Goal: Task Accomplishment & Management: Manage account settings

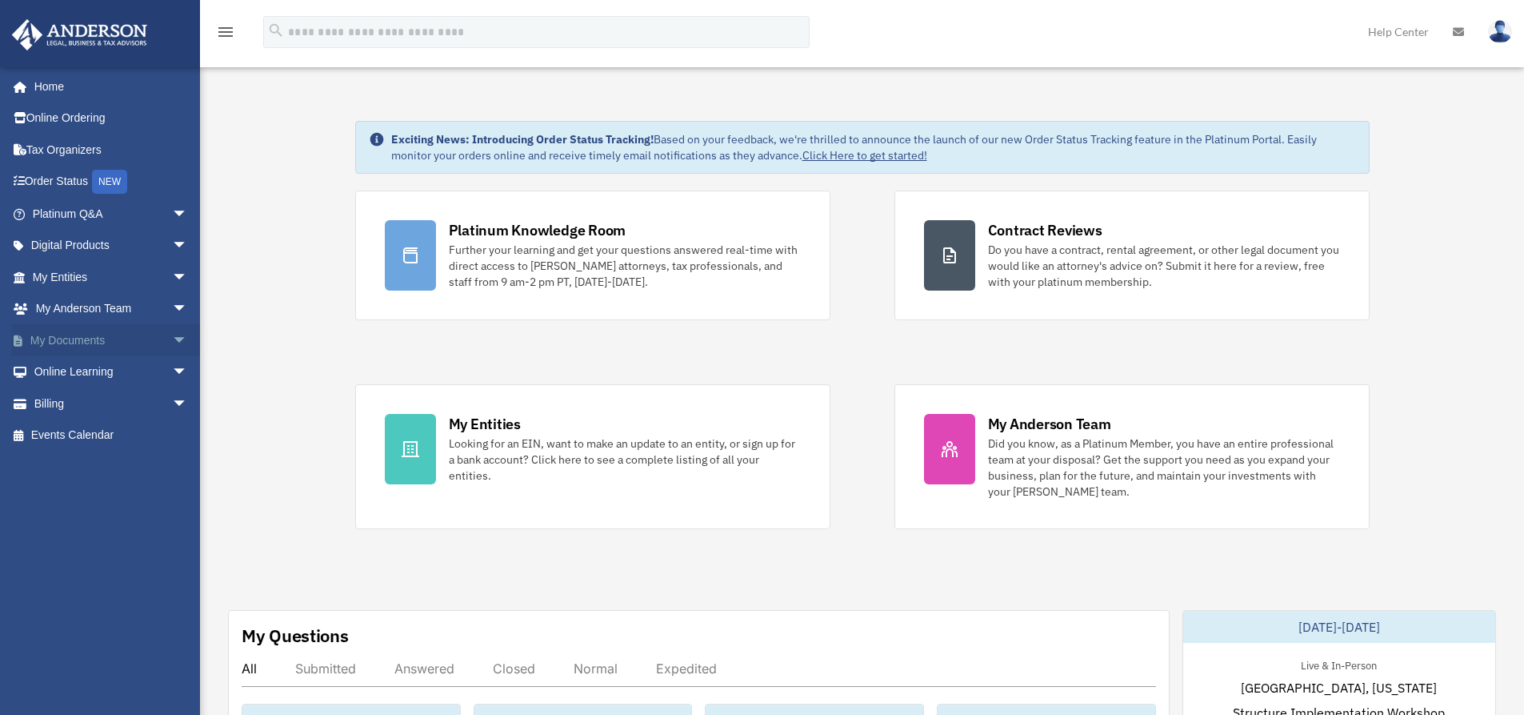
click at [102, 349] on link "My Documents arrow_drop_down" at bounding box center [111, 340] width 201 height 32
click at [153, 335] on link "My Documents arrow_drop_down" at bounding box center [111, 340] width 201 height 32
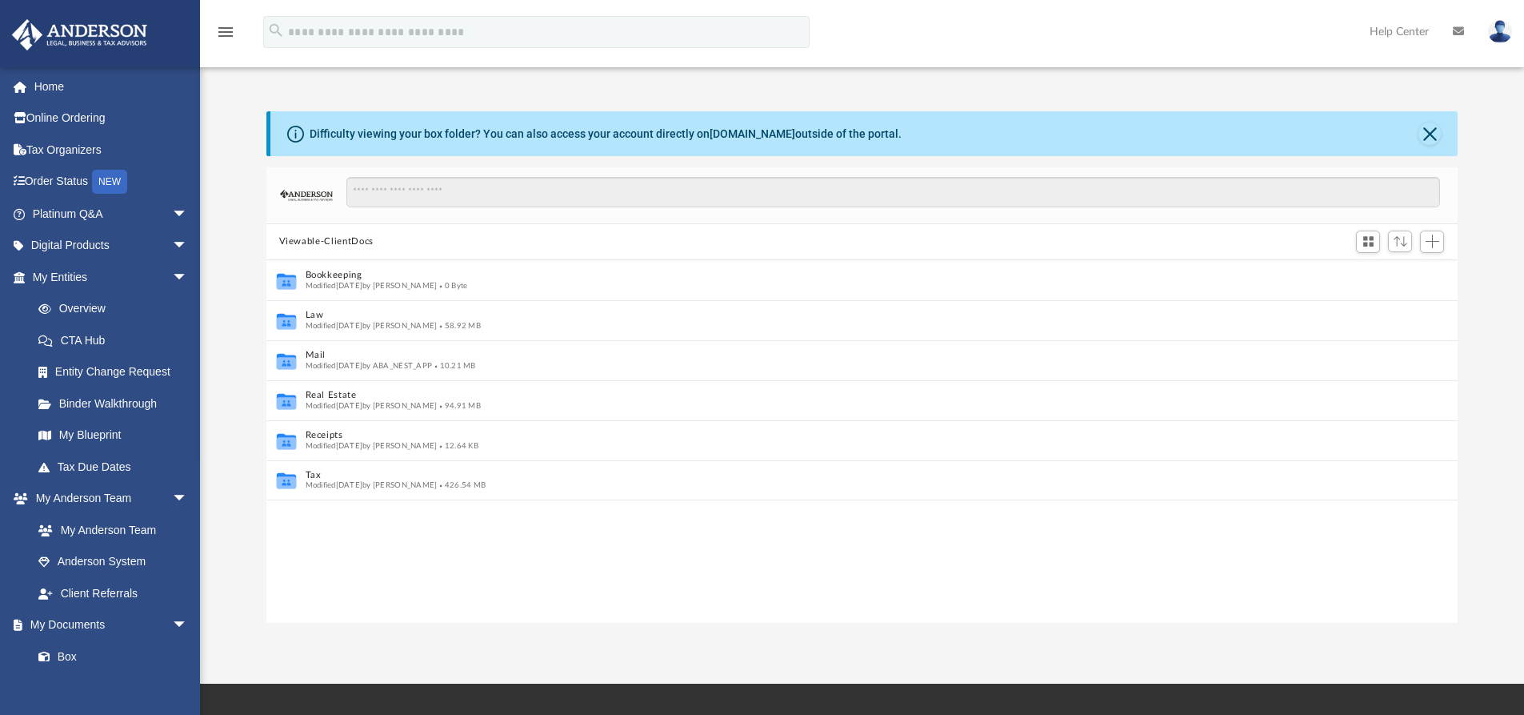
scroll to position [13, 13]
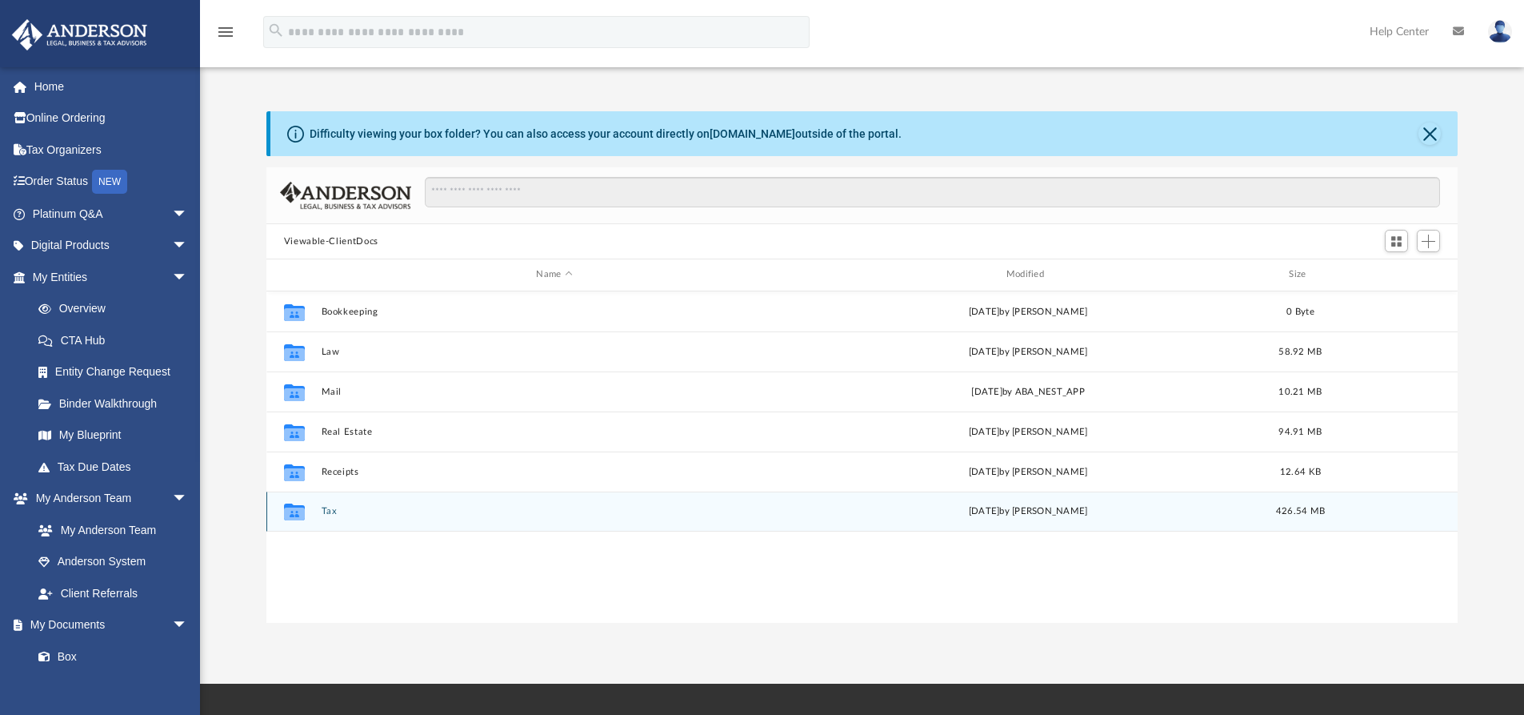
click at [328, 508] on button "Tax" at bounding box center [554, 511] width 466 height 10
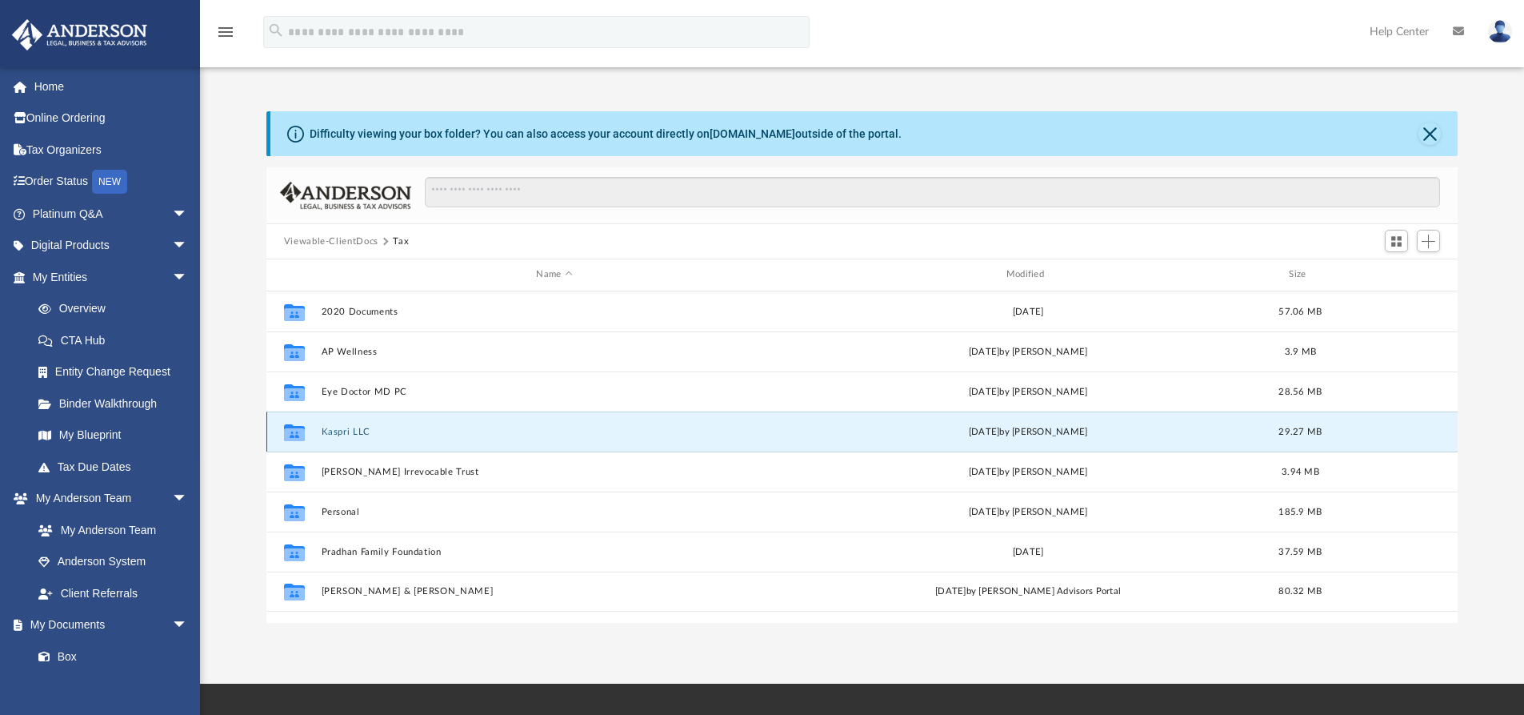
click at [368, 431] on button "Kaspri LLC" at bounding box center [554, 431] width 466 height 10
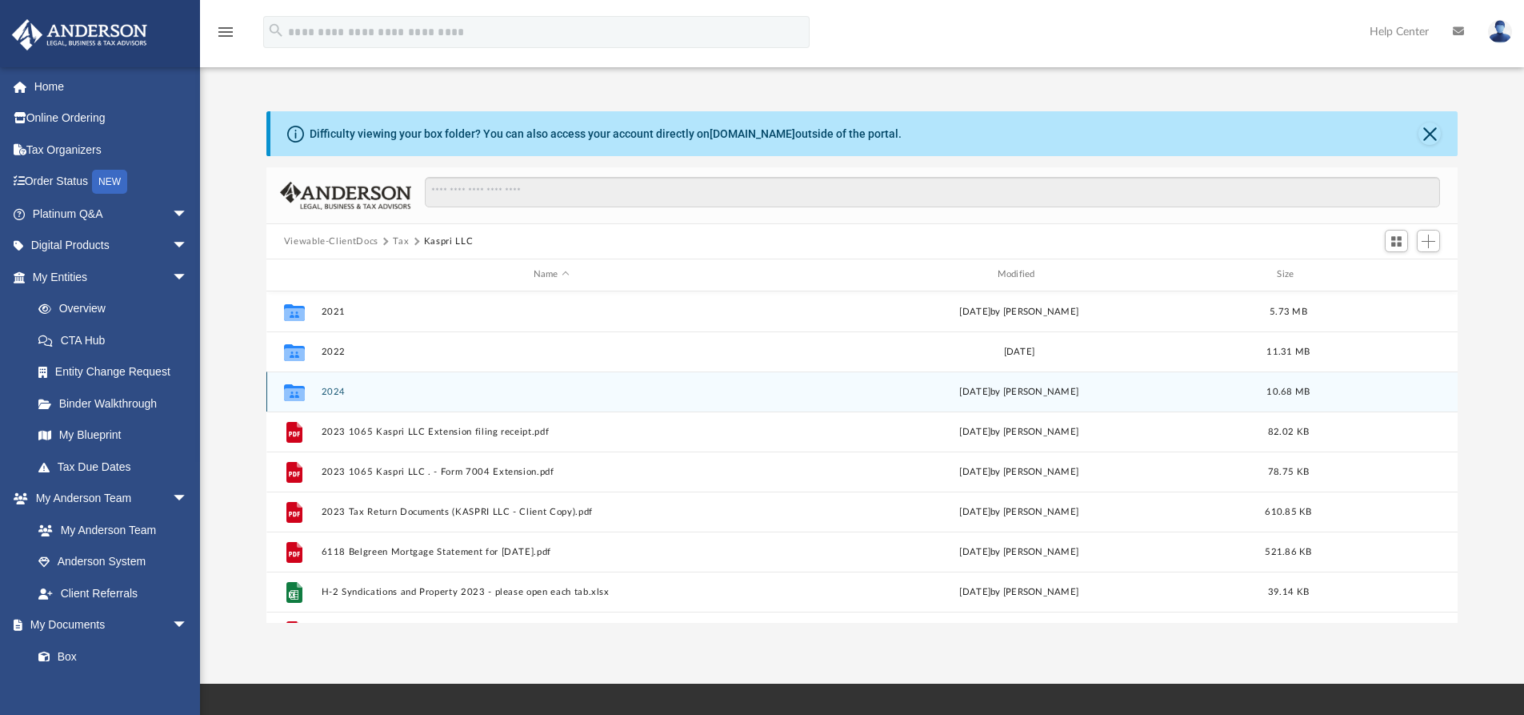
click at [378, 399] on div "Collaborated Folder 2024 [DATE] by [PERSON_NAME] 10.68 MB" at bounding box center [862, 391] width 1192 height 40
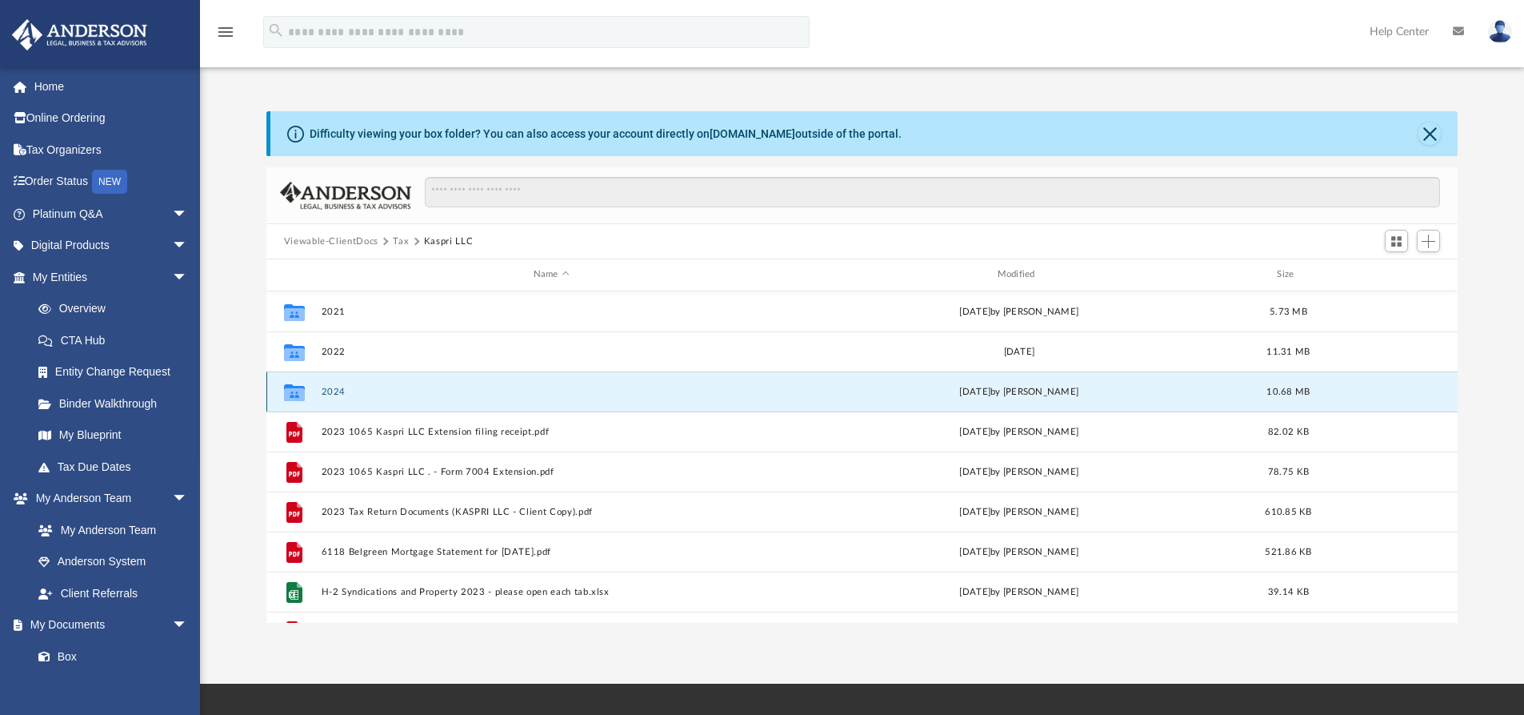
click at [312, 382] on div "Collaborated Folder" at bounding box center [294, 391] width 40 height 26
click at [328, 389] on button "2024" at bounding box center [551, 391] width 461 height 10
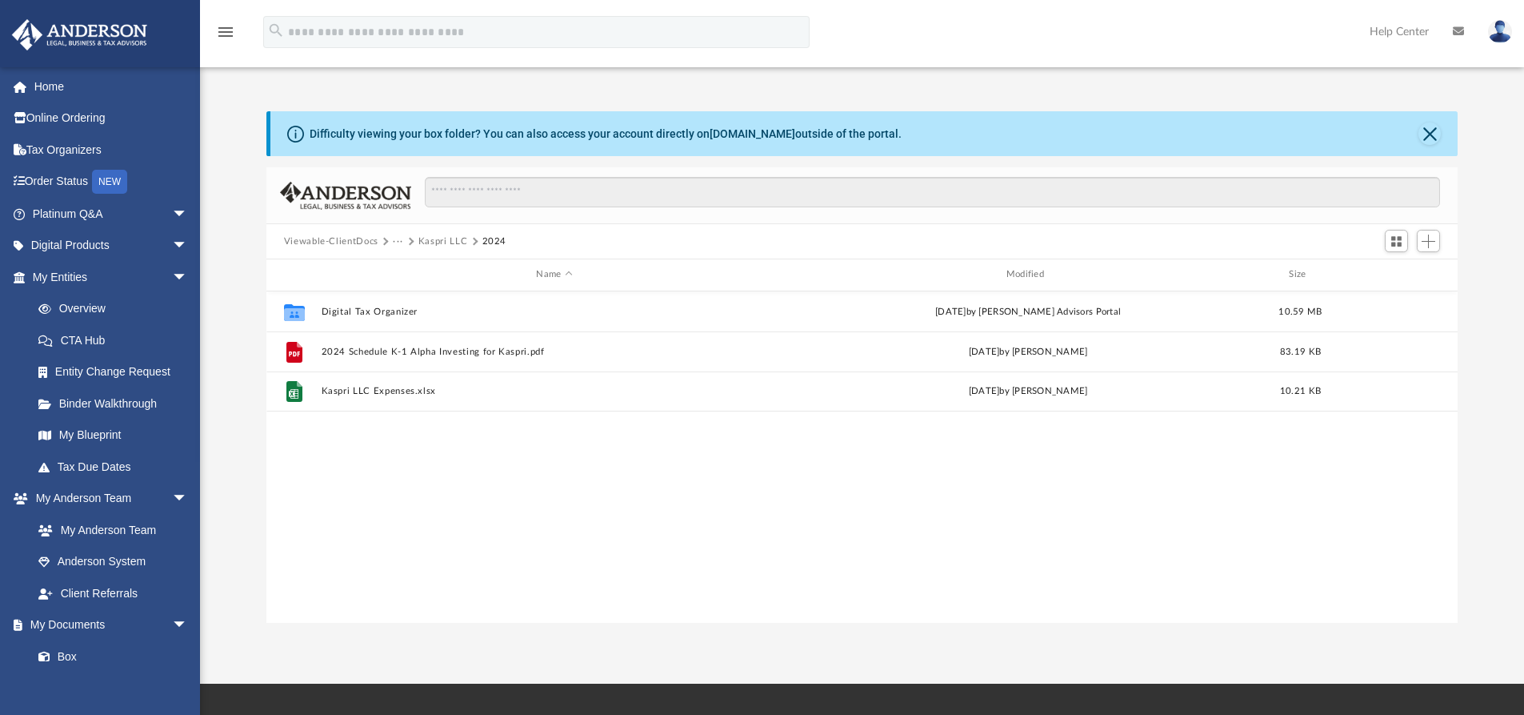
click at [430, 238] on button "Kaspri LLC" at bounding box center [443, 241] width 50 height 14
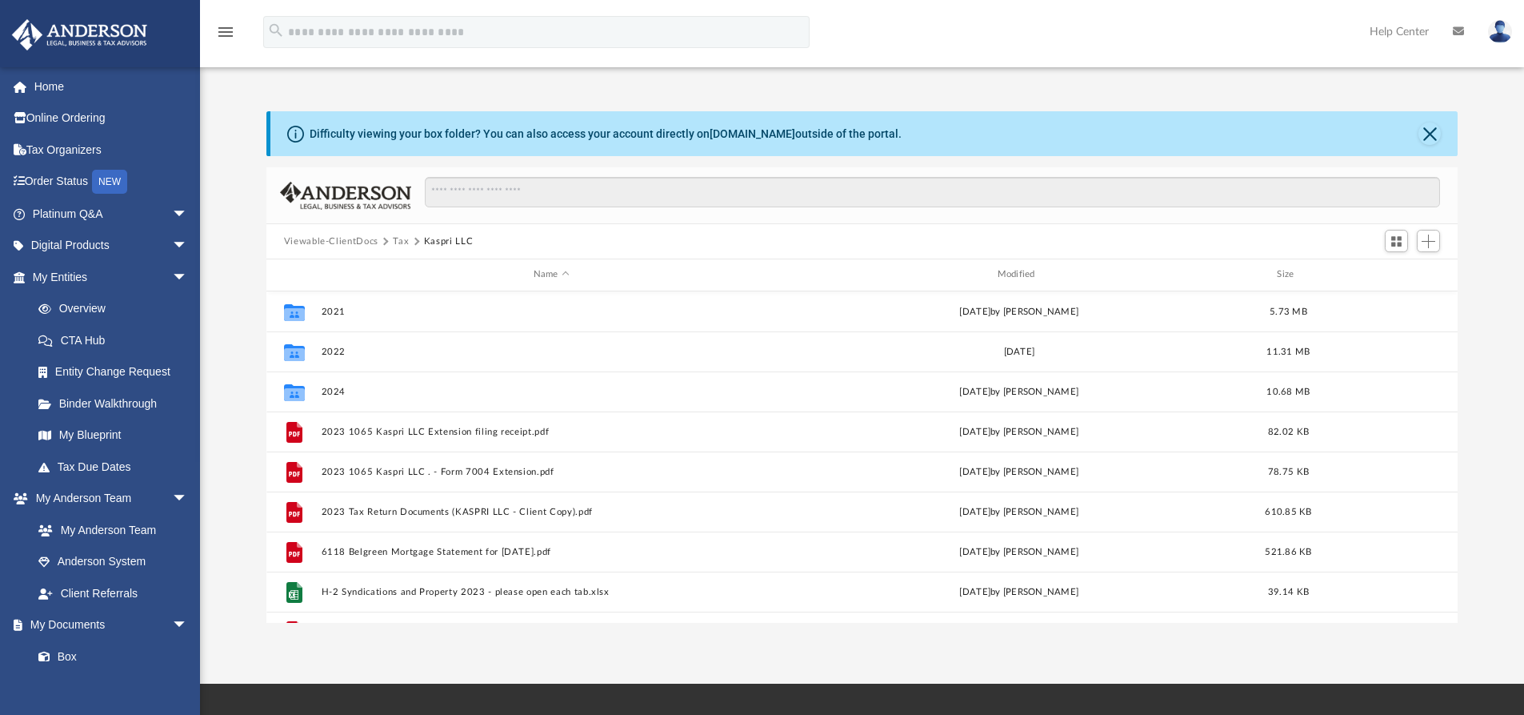
click at [403, 245] on button "Tax" at bounding box center [401, 241] width 16 height 14
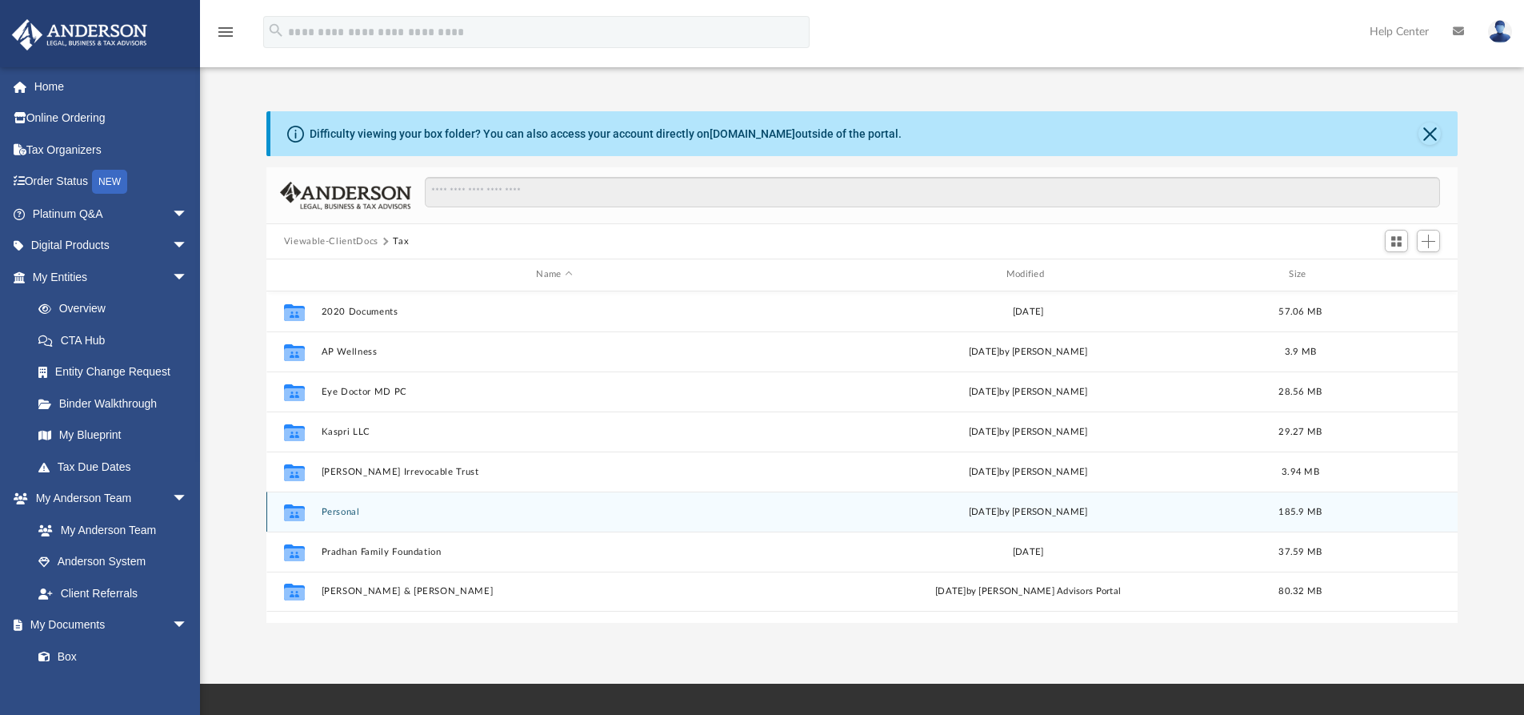
click at [336, 517] on button "Personal" at bounding box center [554, 511] width 466 height 10
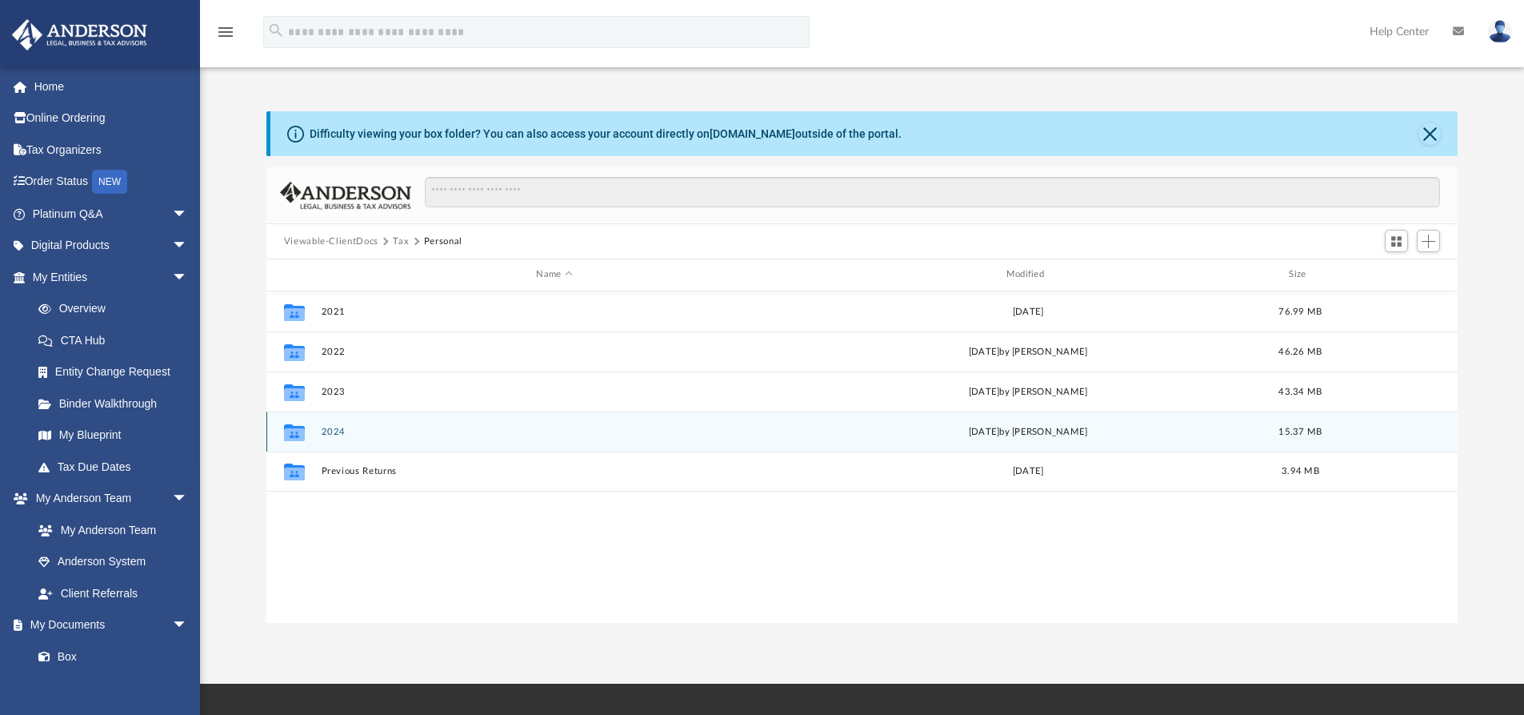
click at [338, 428] on button "2024" at bounding box center [554, 431] width 466 height 10
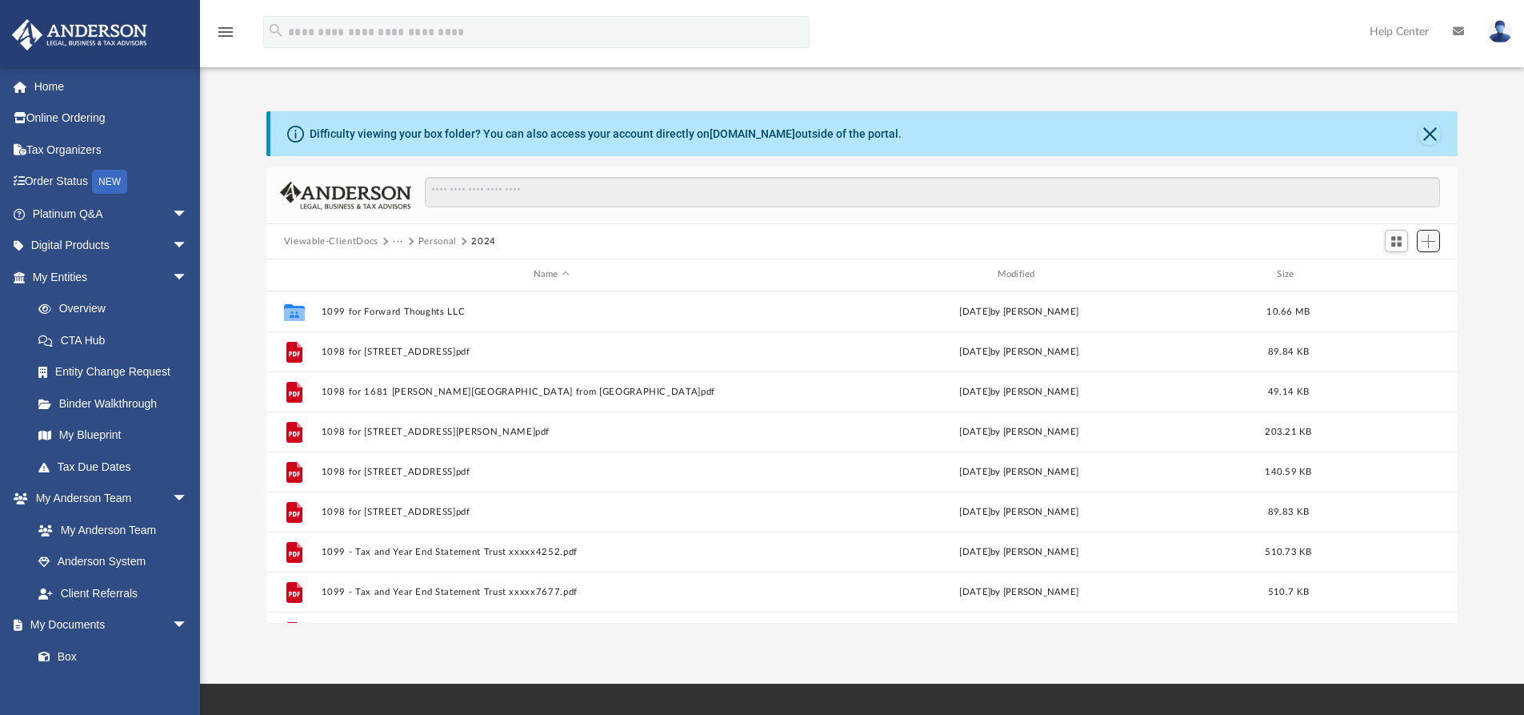
click at [1429, 237] on span "Add" at bounding box center [1429, 241] width 14 height 14
click at [1391, 271] on li "Upload" at bounding box center [1405, 273] width 51 height 17
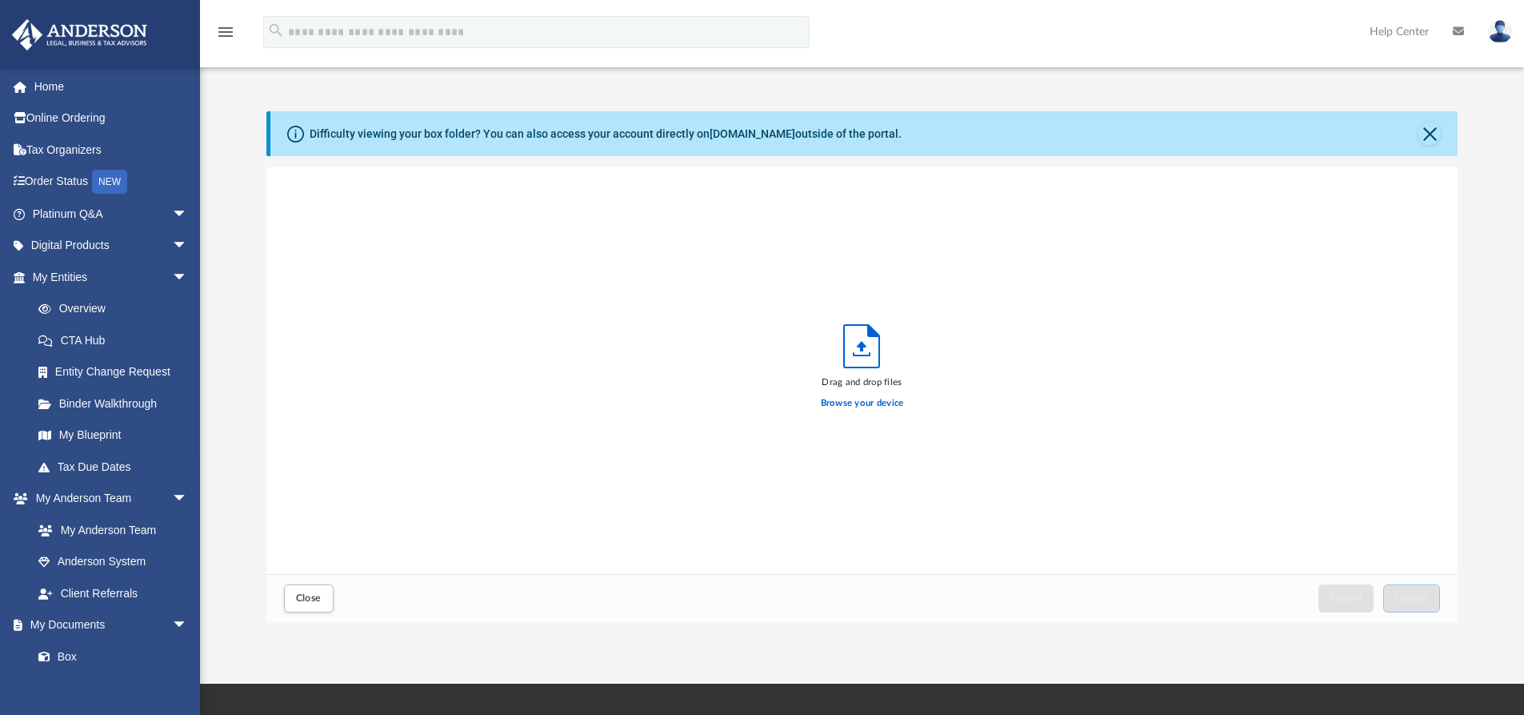
scroll to position [394, 1179]
click at [846, 400] on label "Browse your device" at bounding box center [862, 403] width 83 height 14
click at [0, 0] on input "Browse your device" at bounding box center [0, 0] width 0 height 0
click at [1419, 605] on button "Upload" at bounding box center [1412, 598] width 58 height 28
click at [310, 603] on span "Close" at bounding box center [309, 598] width 26 height 10
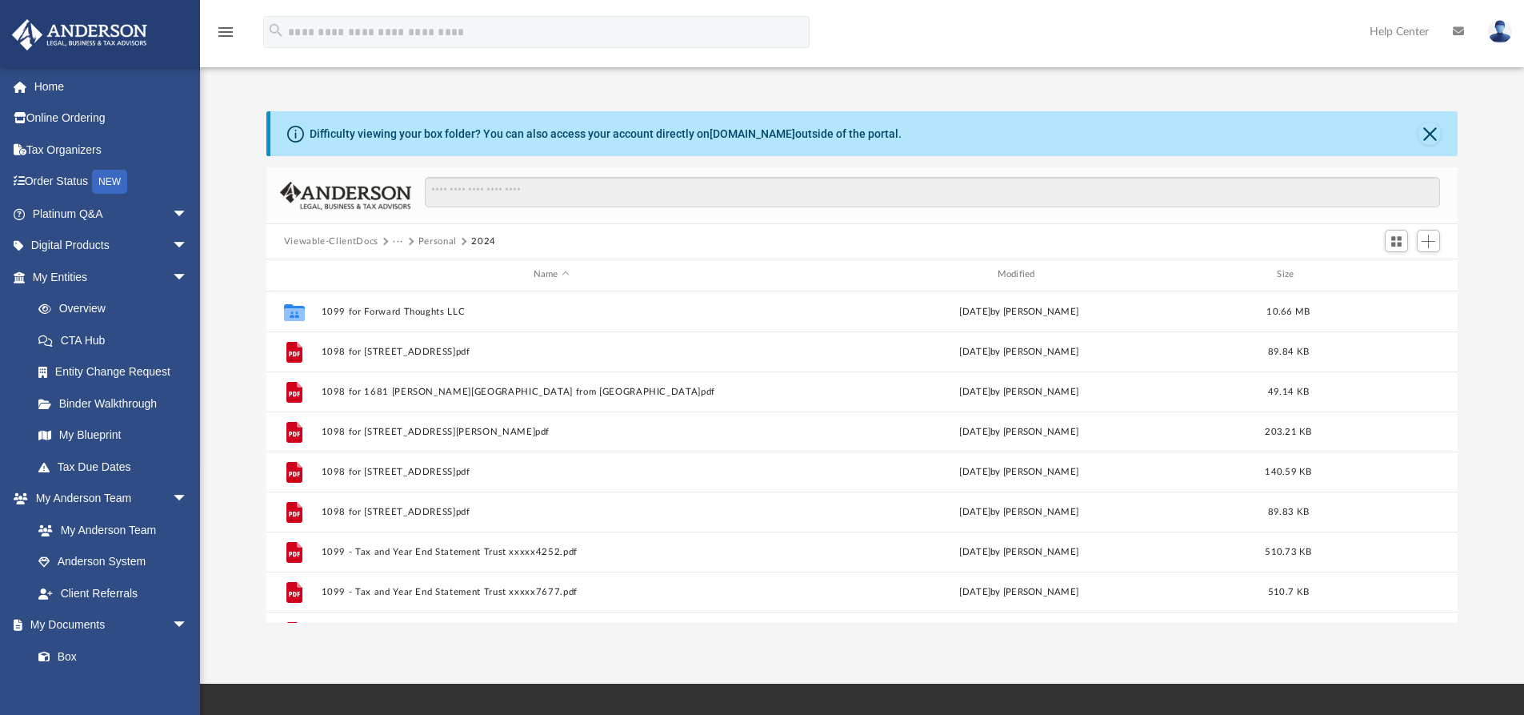
click at [1491, 26] on img at bounding box center [1500, 31] width 24 height 23
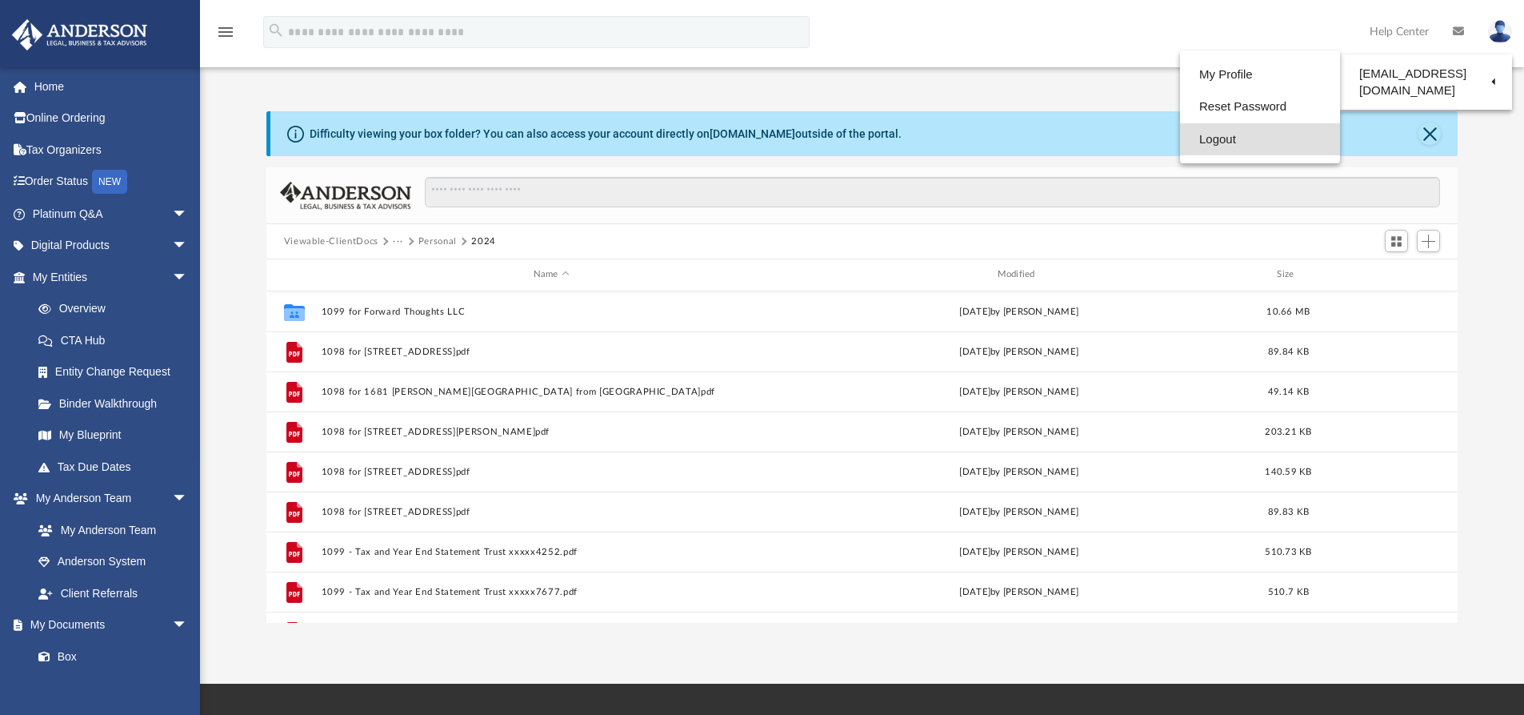
click at [1242, 143] on link "Logout" at bounding box center [1260, 139] width 160 height 33
